Goal: Information Seeking & Learning: Find specific page/section

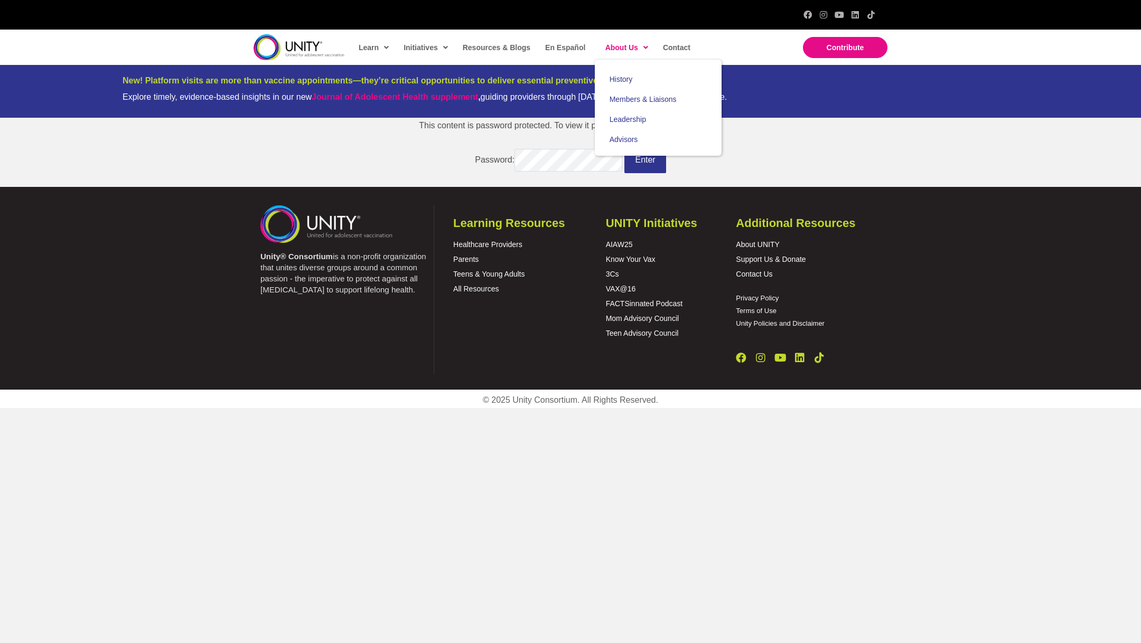
click at [618, 46] on span "About Us" at bounding box center [626, 48] width 43 height 16
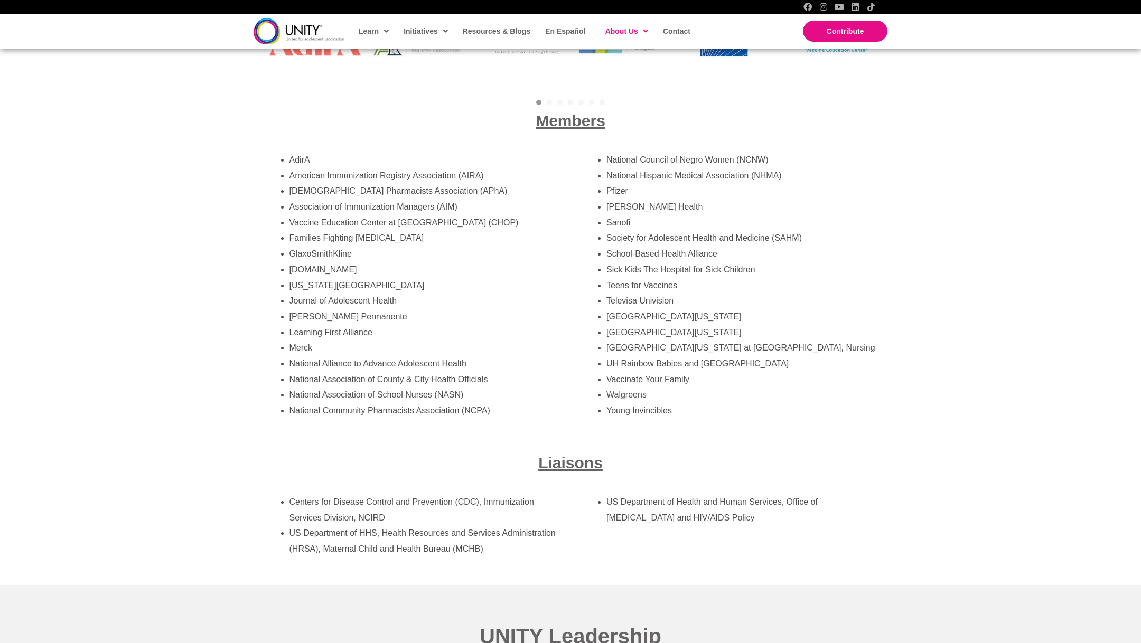
scroll to position [1906, 0]
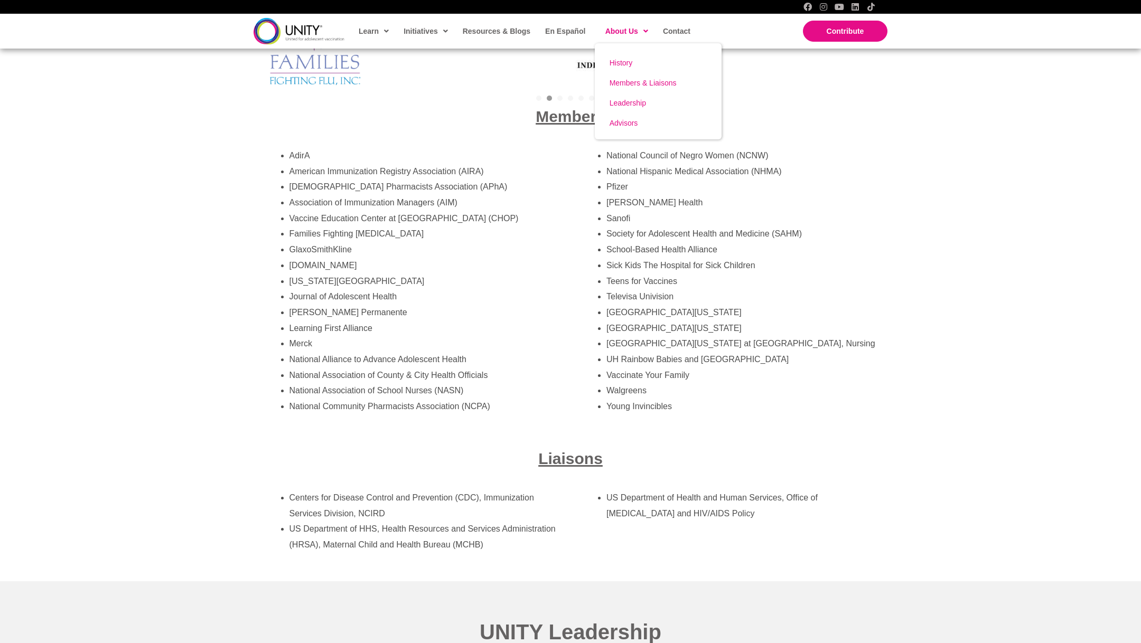
click at [654, 79] on span "Members & Liaisons" at bounding box center [642, 83] width 67 height 8
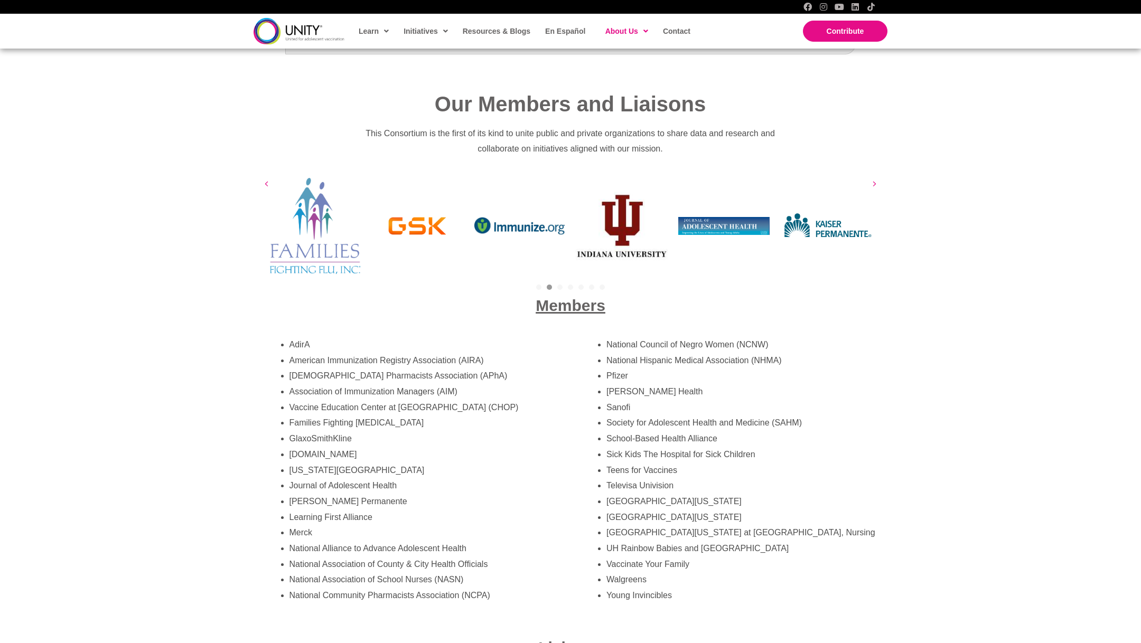
scroll to position [1716, 0]
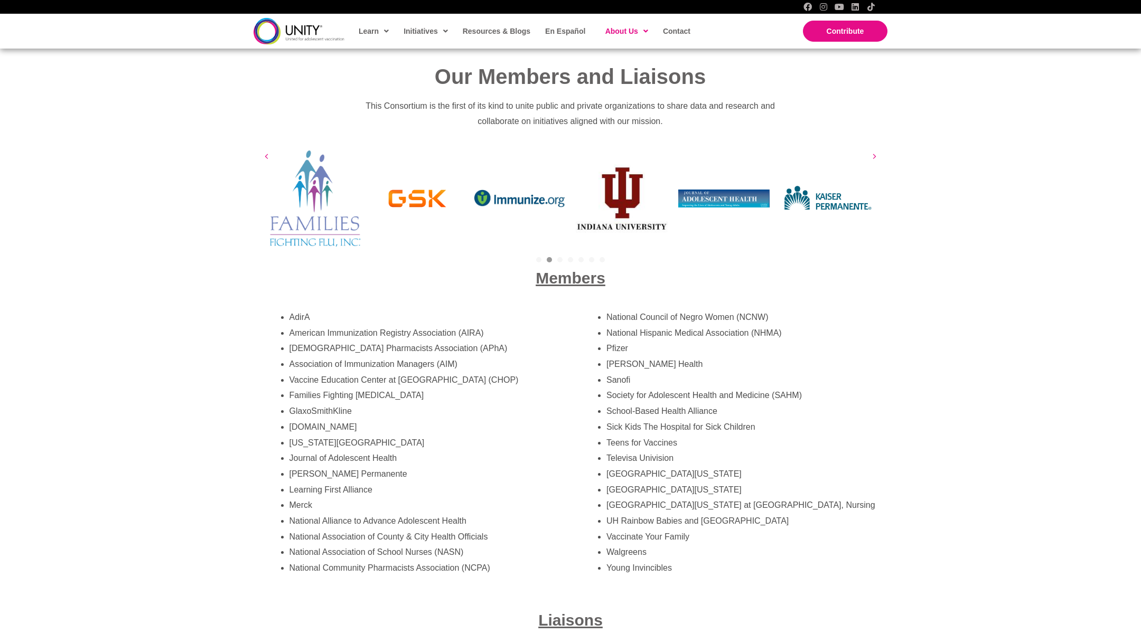
click at [562, 343] on div "AdirA American Immunization Registry Association (AIRA) American Pharmacists As…" at bounding box center [411, 449] width 317 height 300
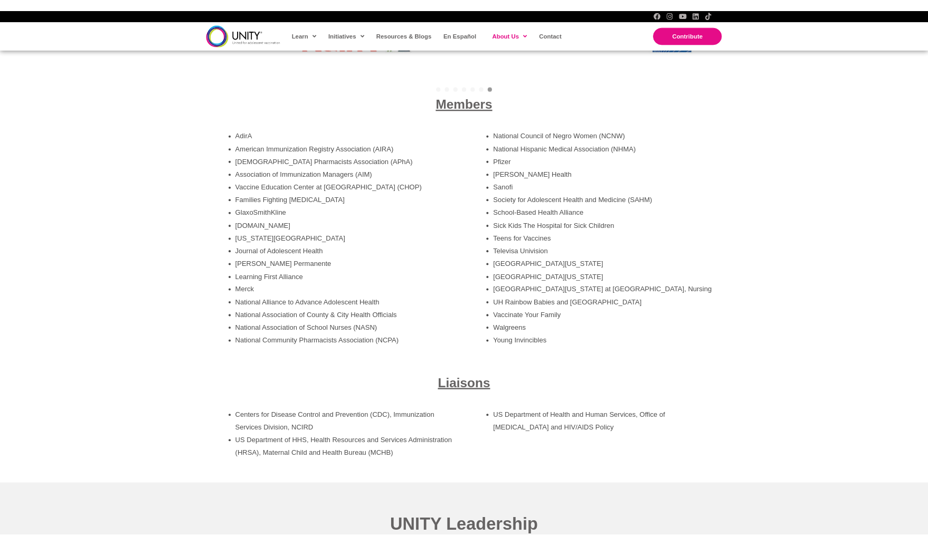
scroll to position [1846, 0]
